Goal: Transaction & Acquisition: Purchase product/service

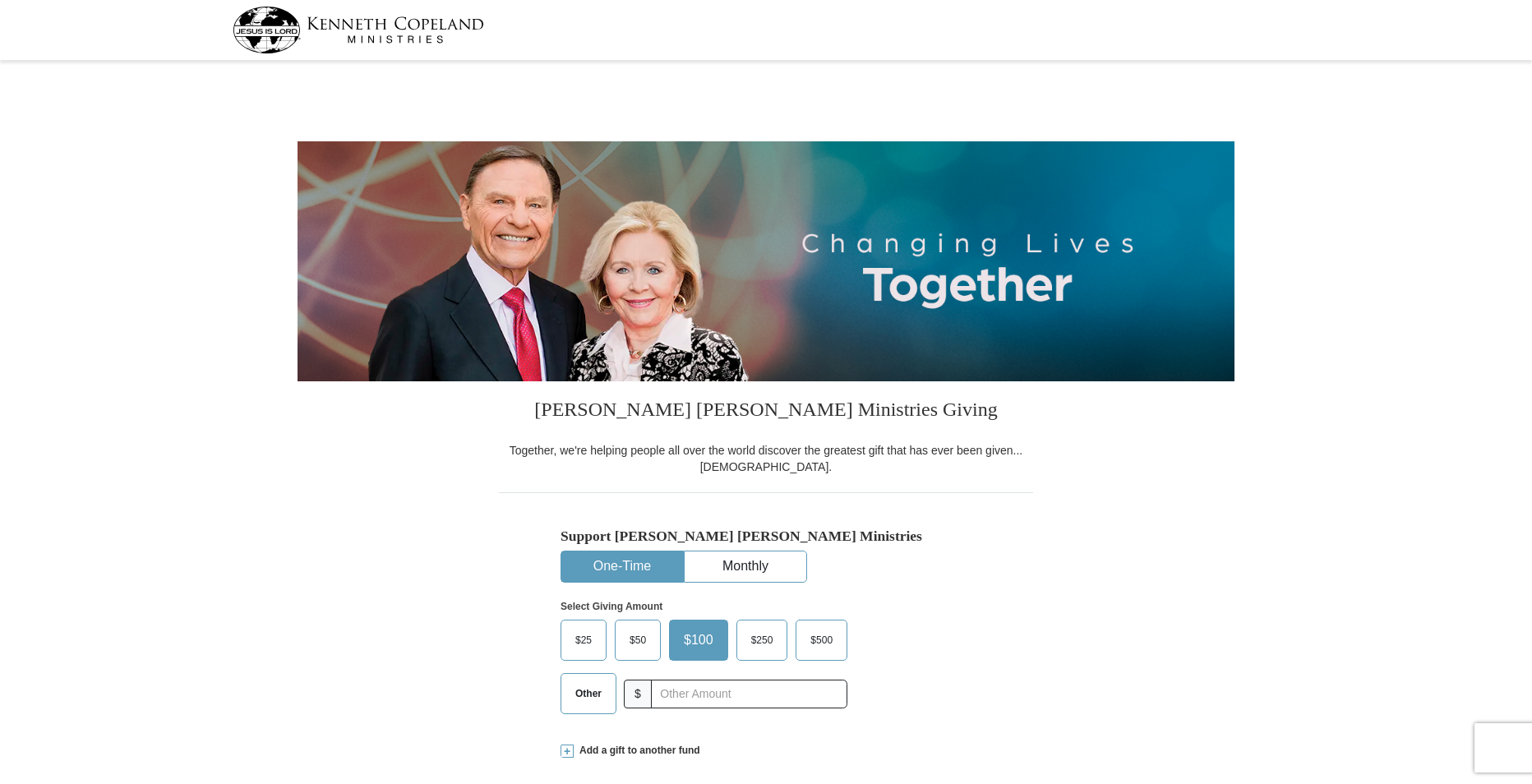
select select "IL"
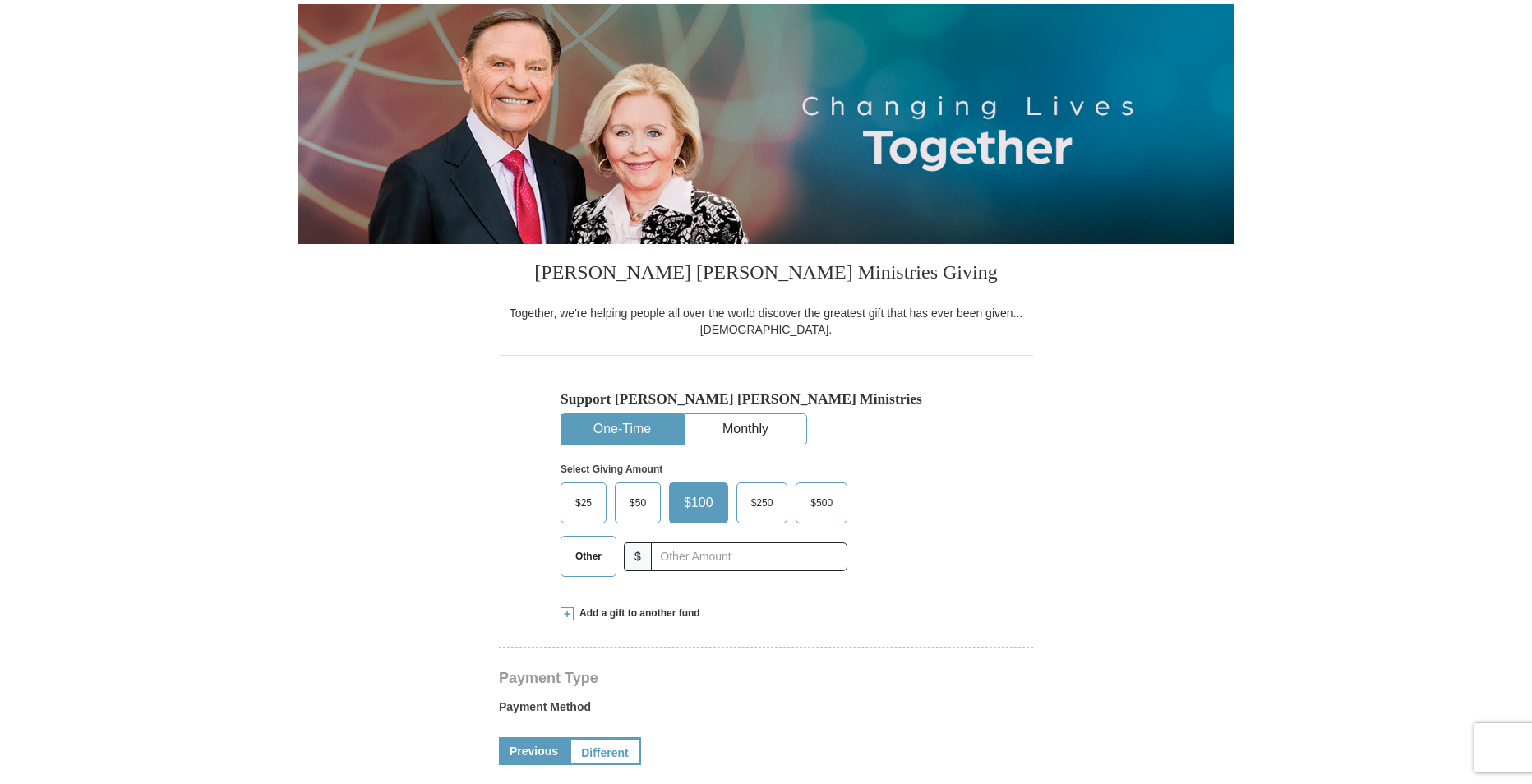
scroll to position [165, 0]
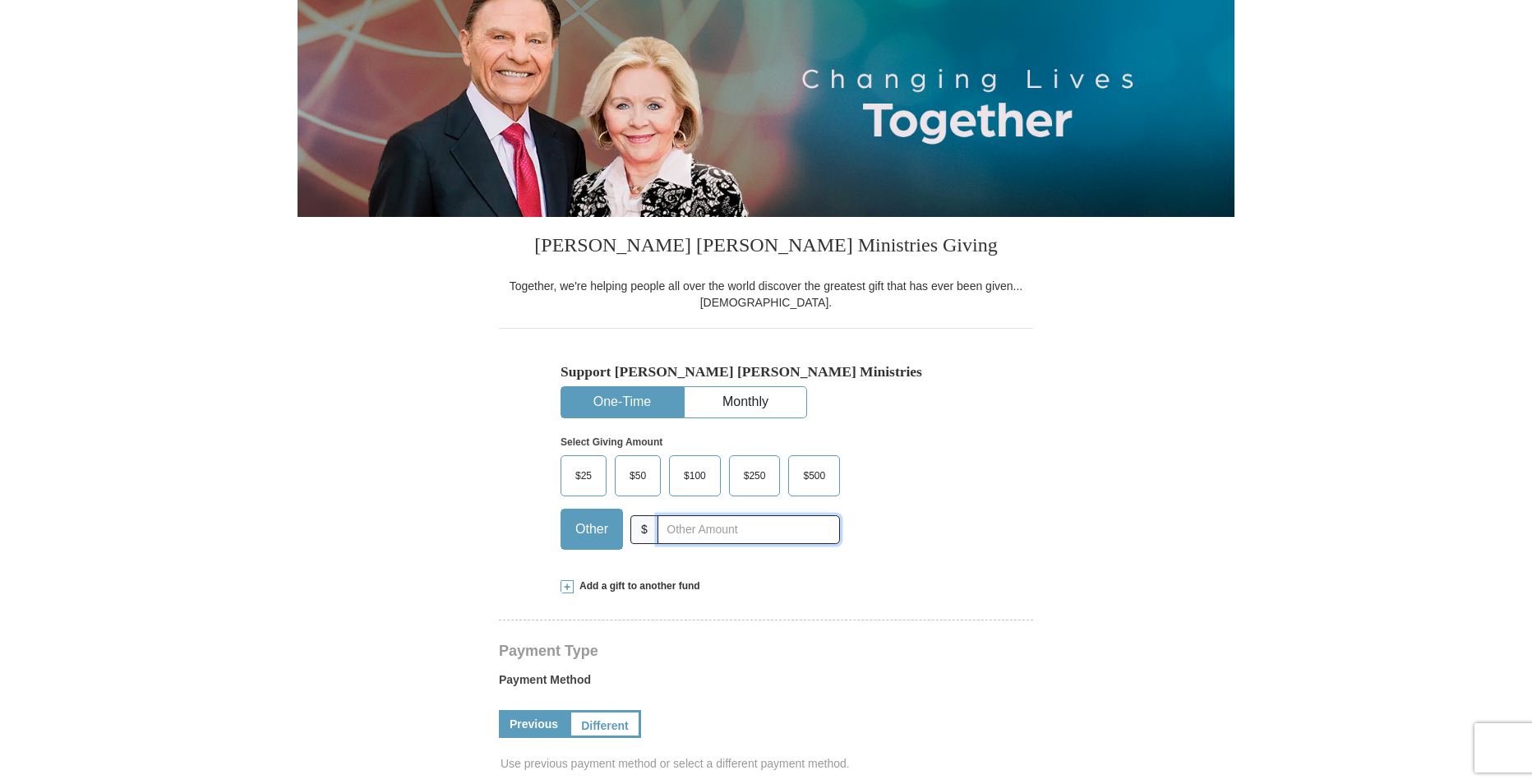
click at [667, 528] on input "text" at bounding box center [749, 529] width 182 height 29
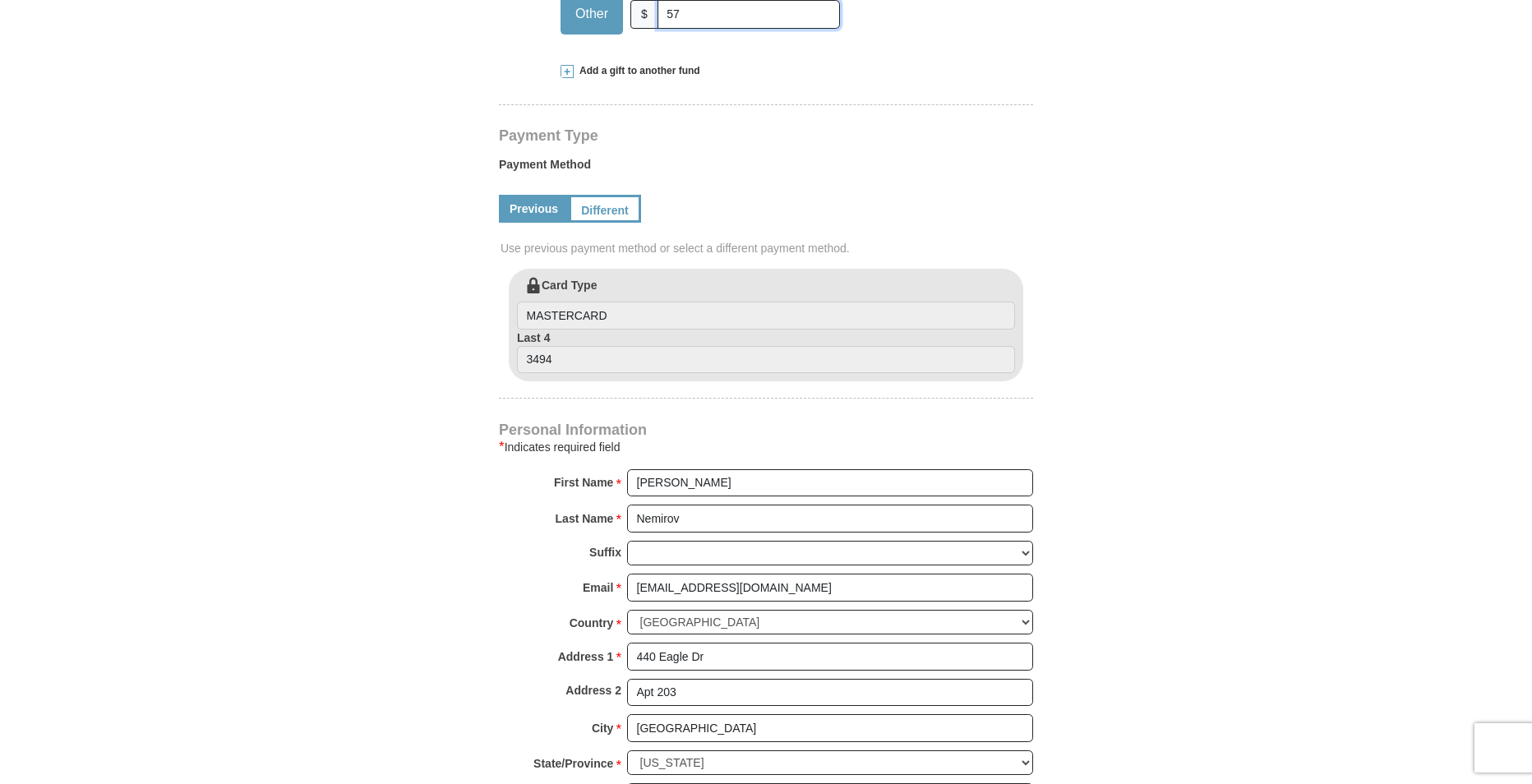
scroll to position [575, 0]
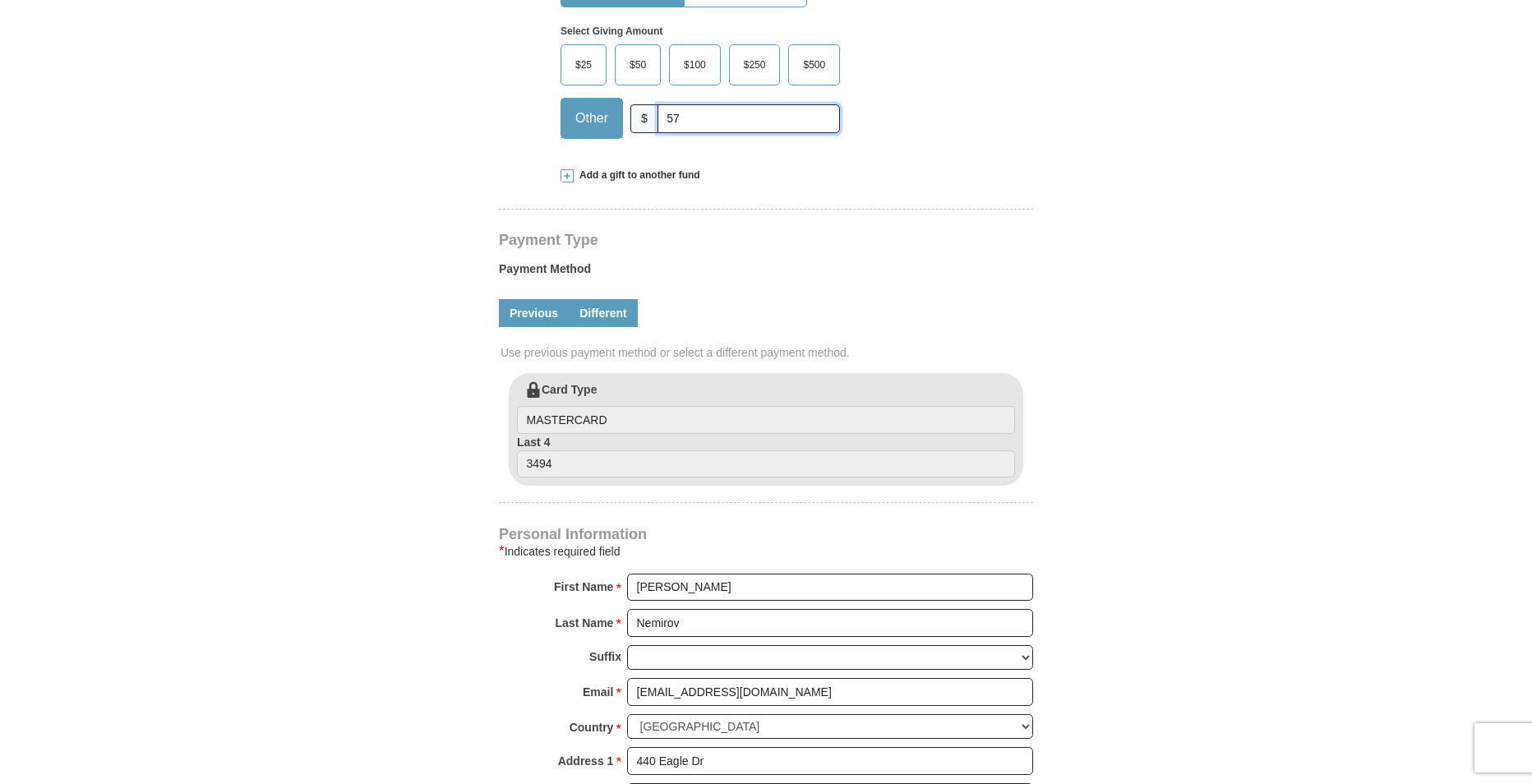
type input "57"
click at [592, 311] on link "Different" at bounding box center [603, 312] width 69 height 28
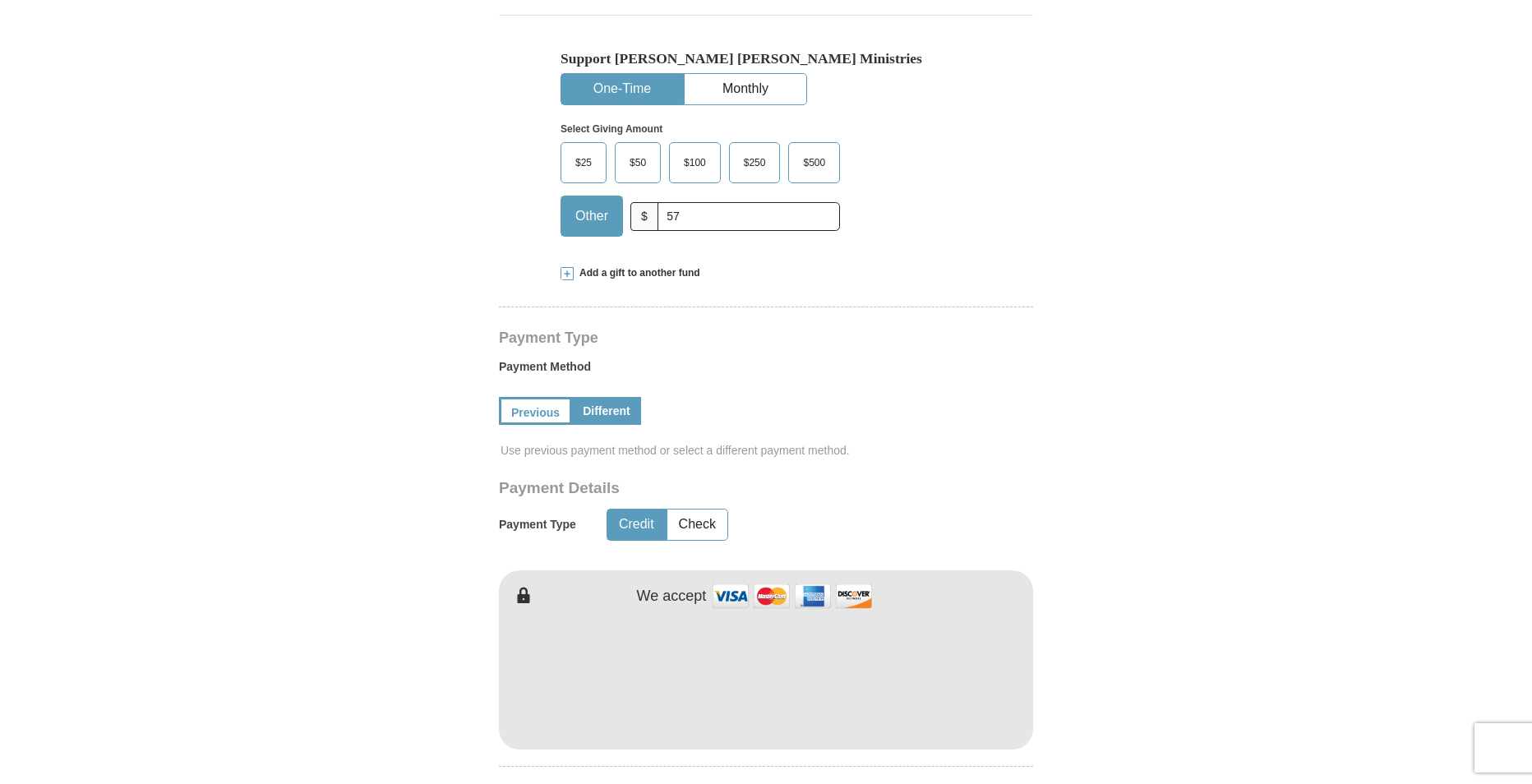
scroll to position [493, 0]
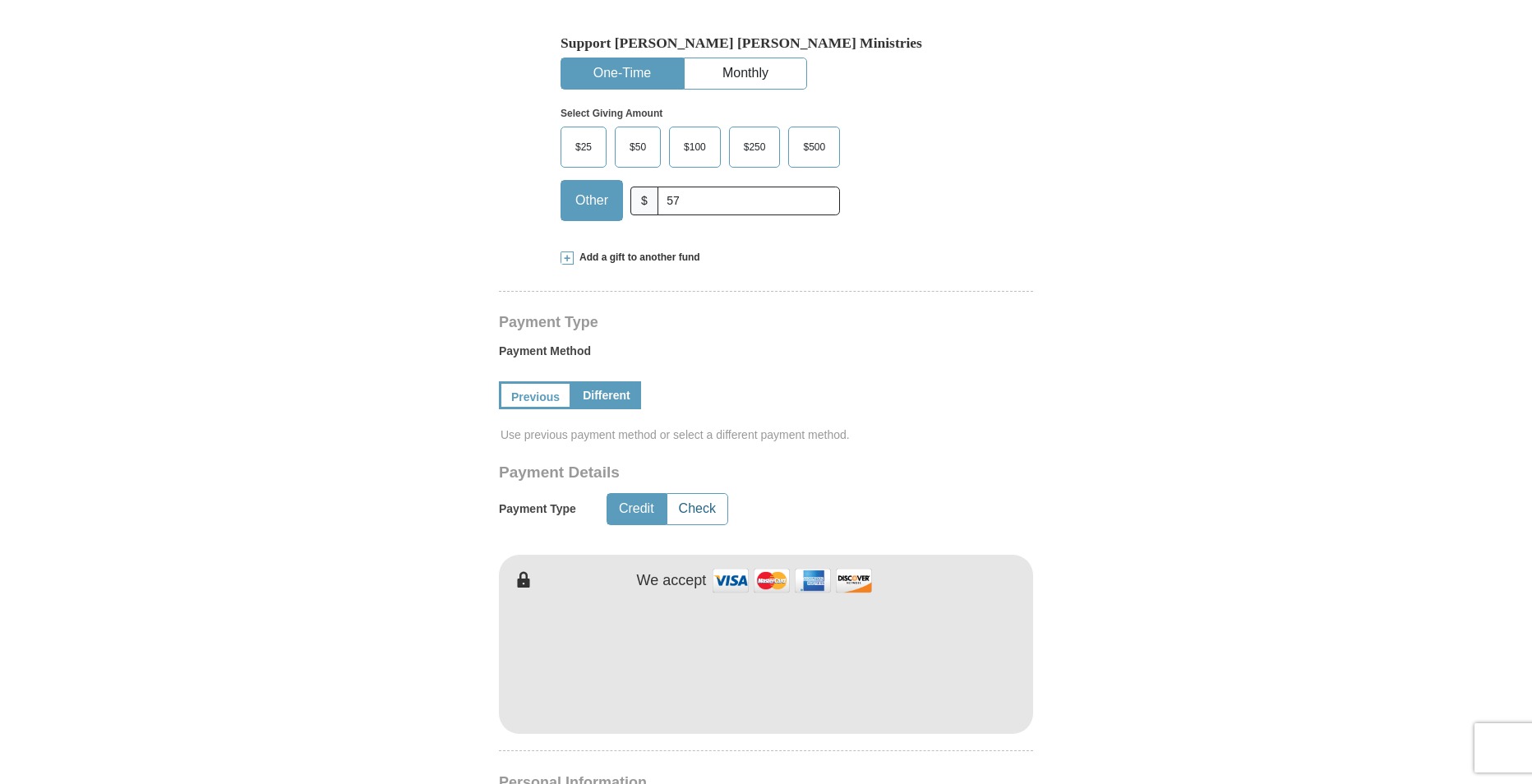
click at [697, 503] on button "Check" at bounding box center [697, 509] width 60 height 31
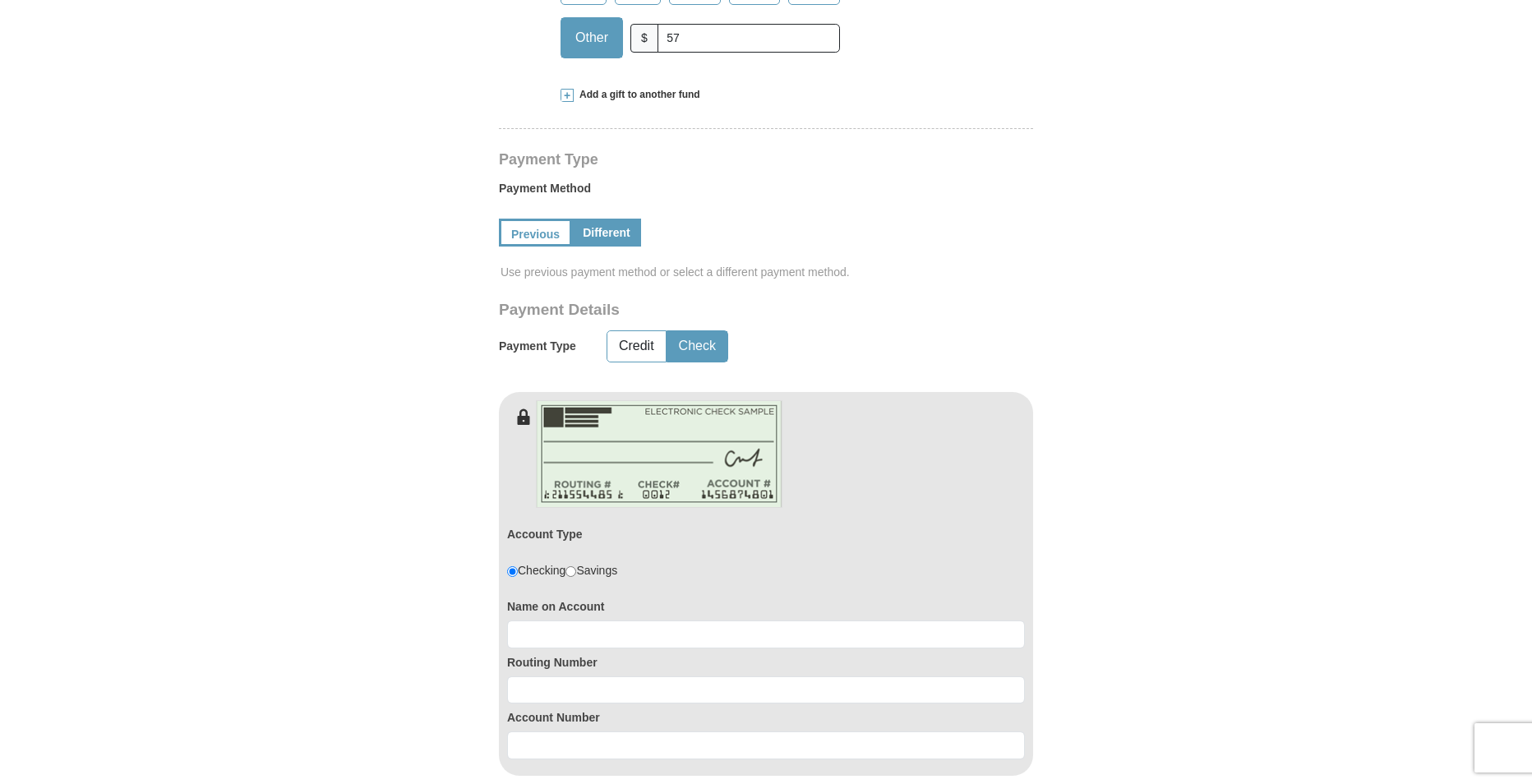
scroll to position [658, 0]
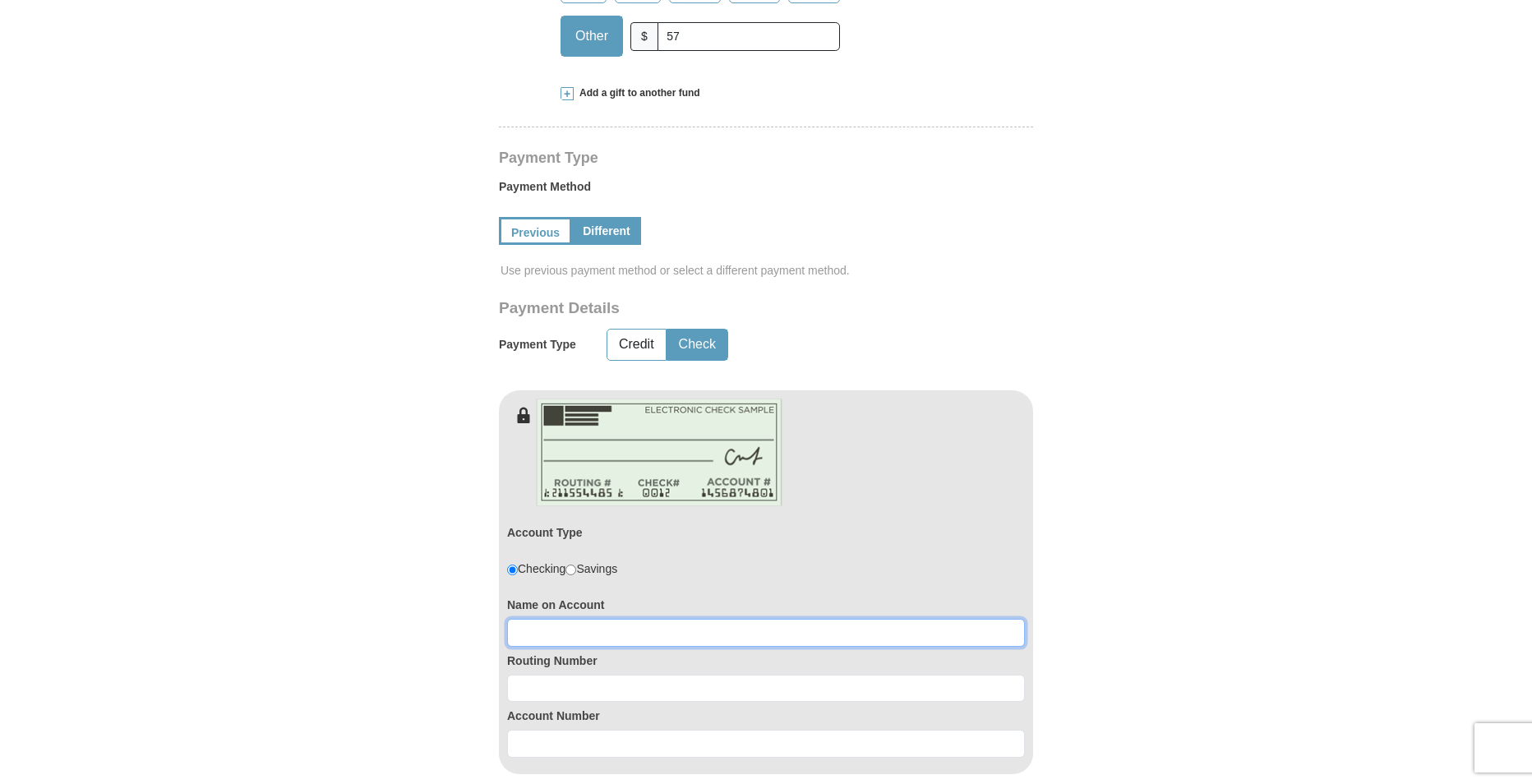
click at [565, 631] on input at bounding box center [766, 632] width 518 height 28
type input "[PERSON_NAME]"
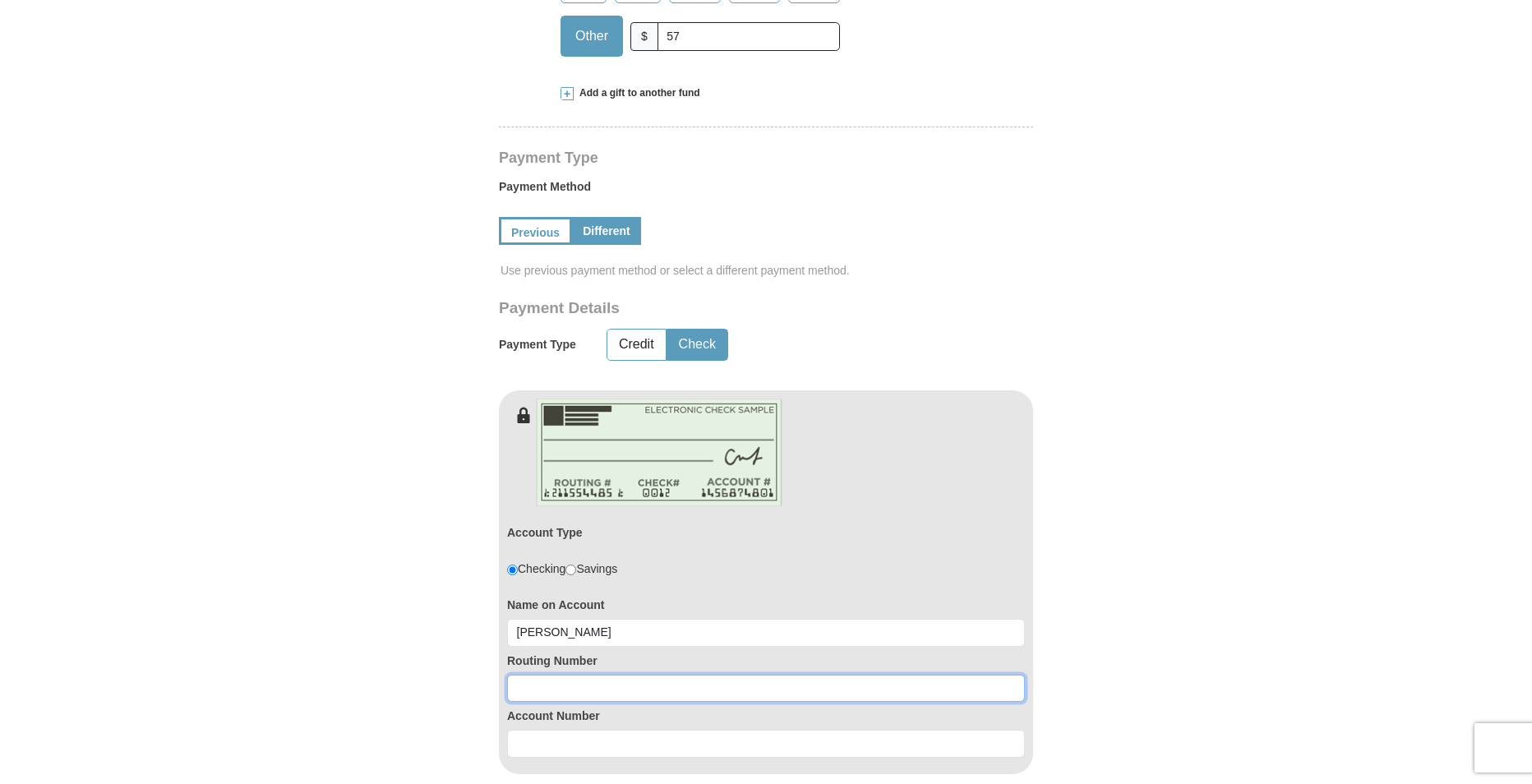
click at [536, 688] on input at bounding box center [766, 688] width 518 height 28
type input "071000013"
click at [1137, 625] on form "[PERSON_NAME] [PERSON_NAME] Ministries Giving Together, we're helping people al…" at bounding box center [766, 479] width 937 height 2140
click at [559, 723] on label "Account Number" at bounding box center [766, 715] width 518 height 16
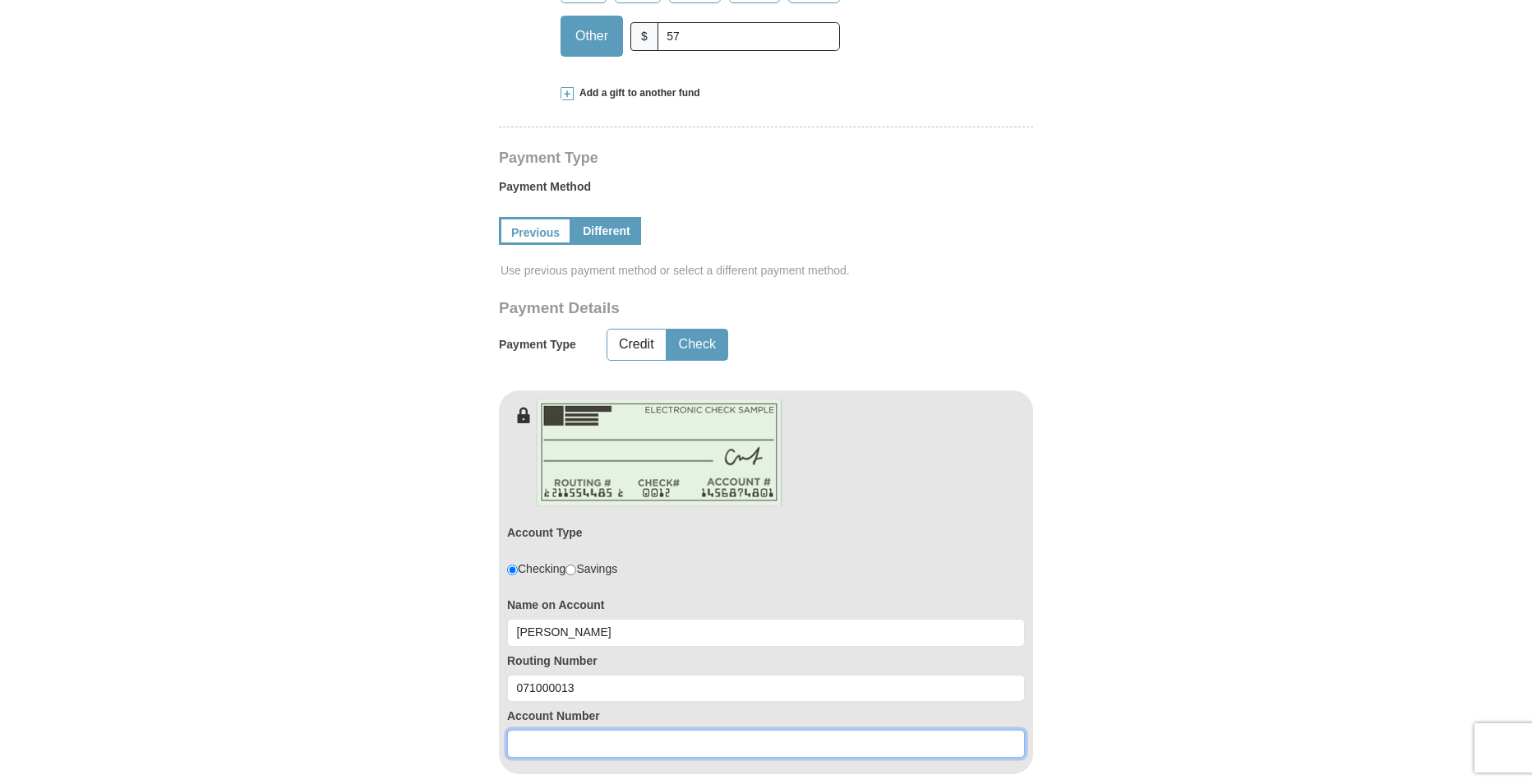
click at [558, 731] on input at bounding box center [766, 743] width 518 height 28
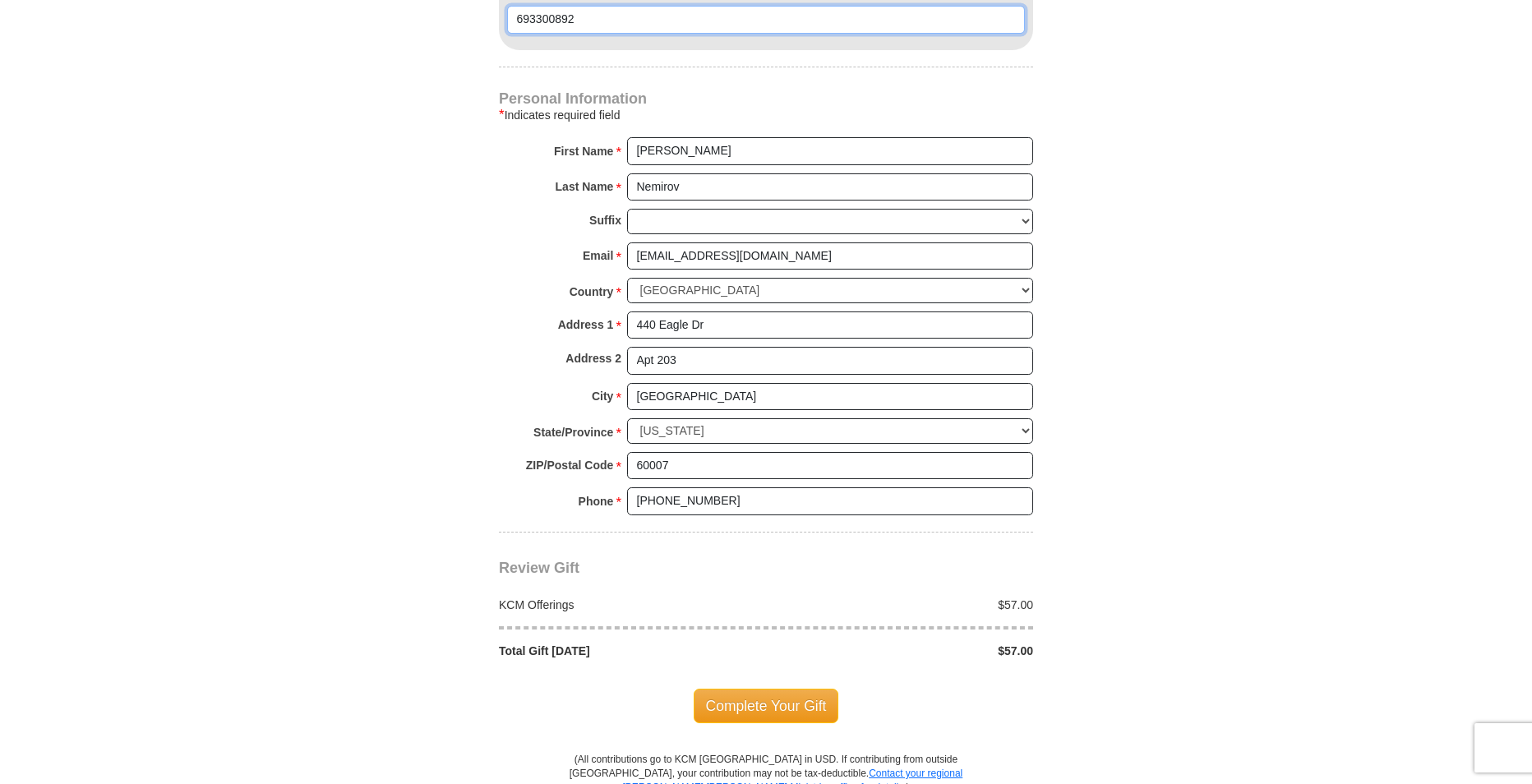
scroll to position [1397, 0]
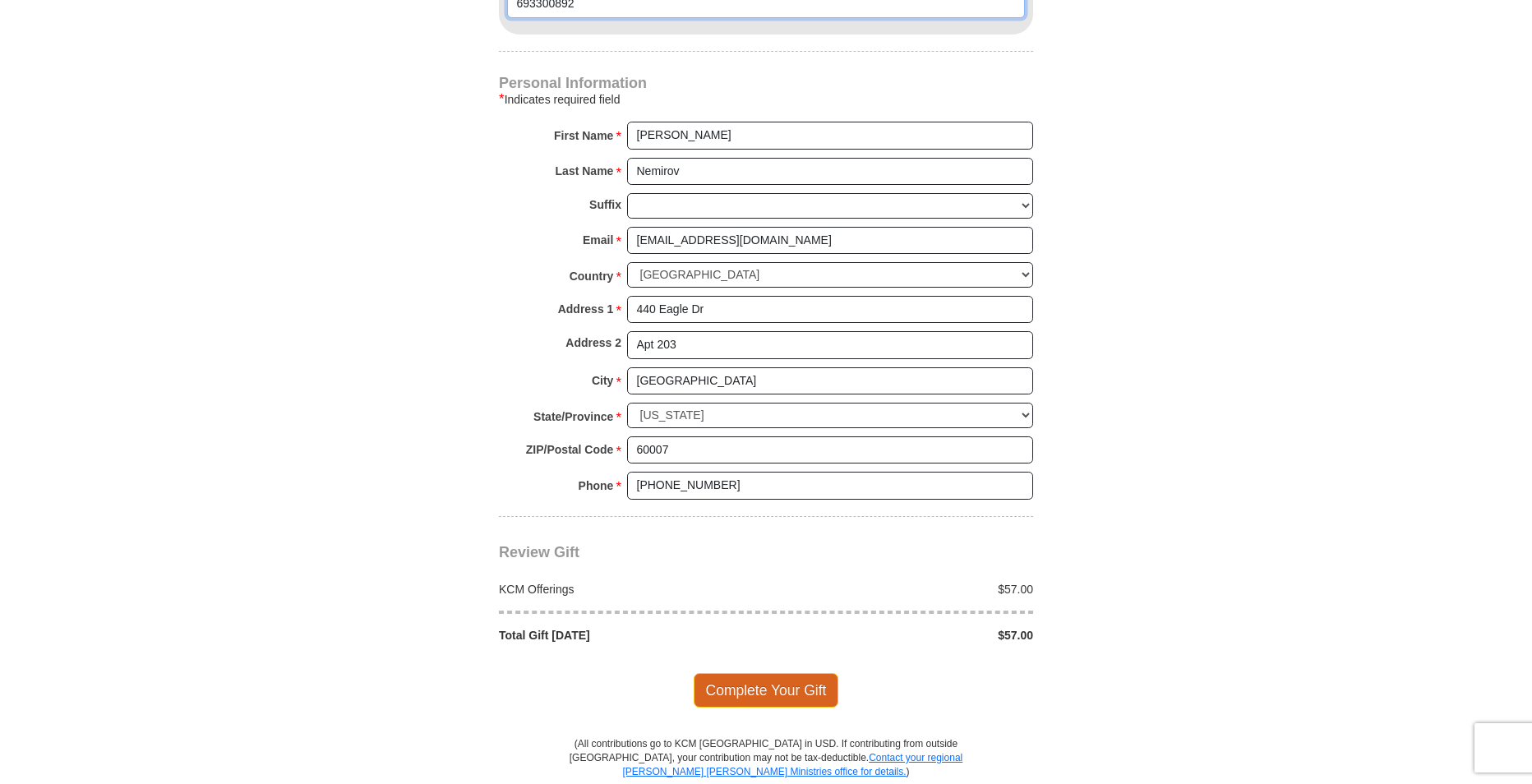
type input "693300892"
click at [742, 691] on span "Complete Your Gift" at bounding box center [766, 690] width 145 height 35
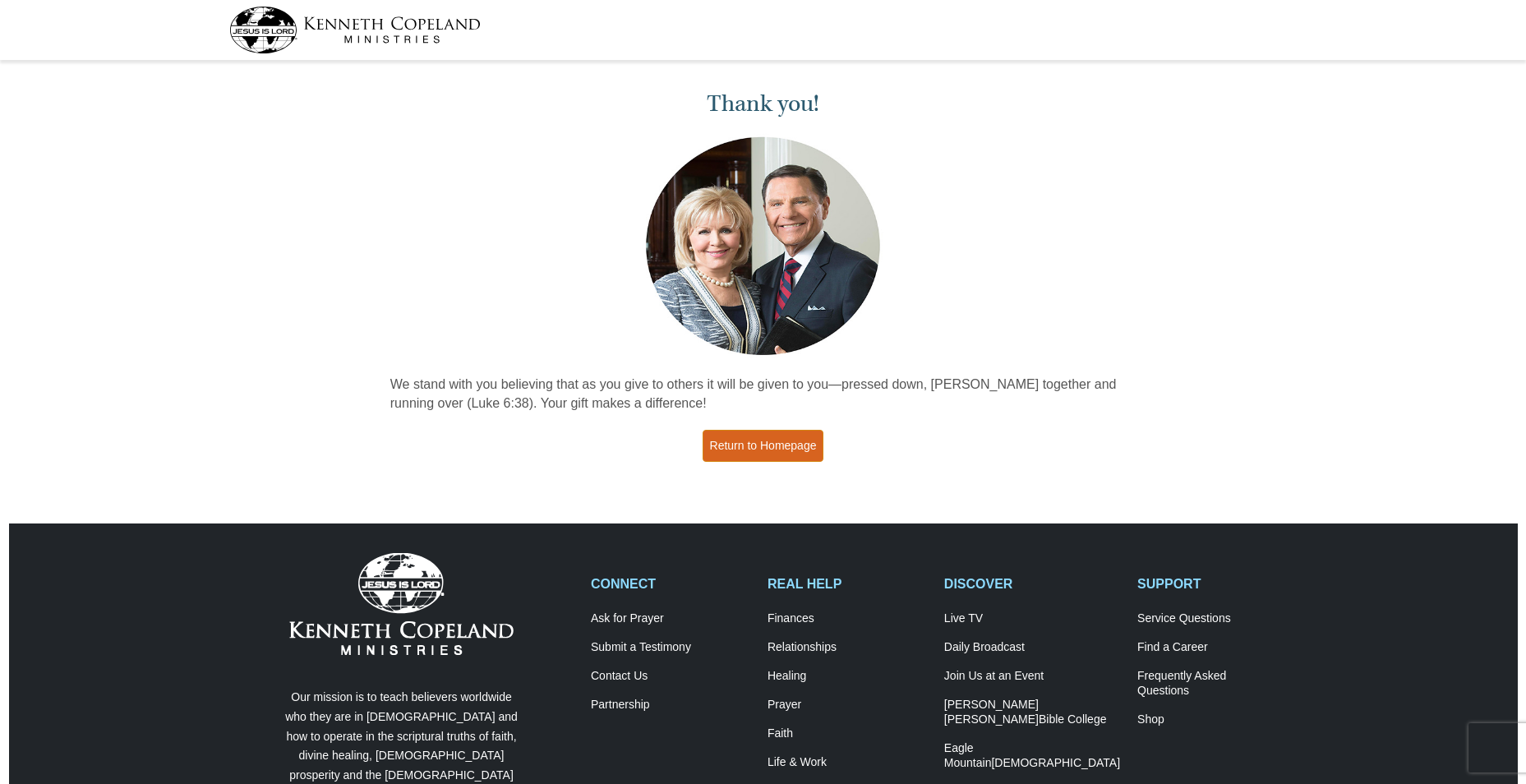
click at [747, 447] on link "Return to Homepage" at bounding box center [763, 445] width 121 height 32
